Goal: Find specific page/section: Find specific page/section

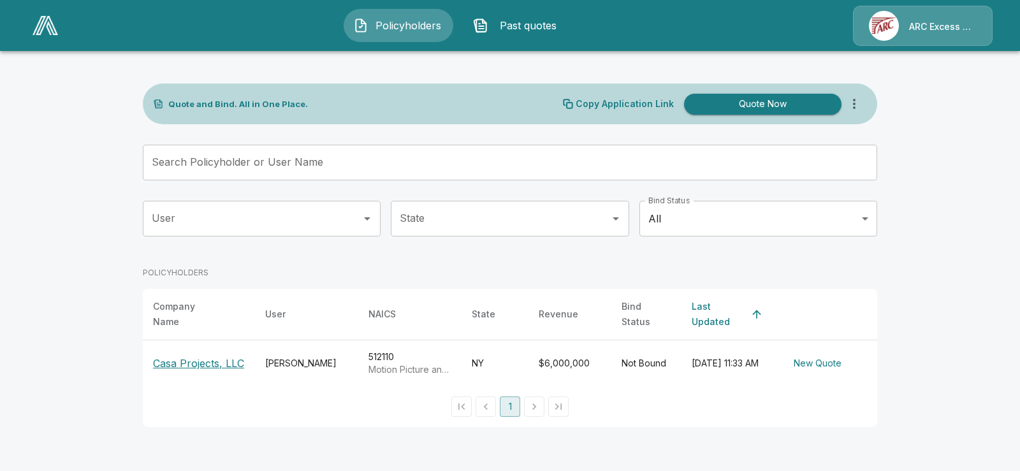
click at [194, 356] on p "Casa Projects, LLC" at bounding box center [198, 363] width 91 height 15
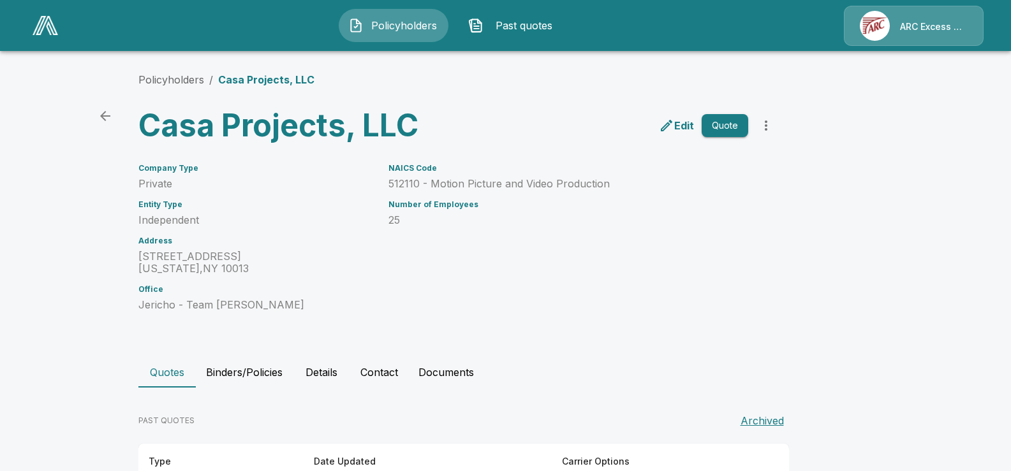
click at [113, 129] on main "Policyholders / Casa Projects, LLC Casa Projects, LLC Edit Quote Company Type P…" at bounding box center [505, 268] width 1011 height 537
click at [113, 117] on icon "back" at bounding box center [105, 115] width 15 height 15
